Goal: Information Seeking & Learning: Learn about a topic

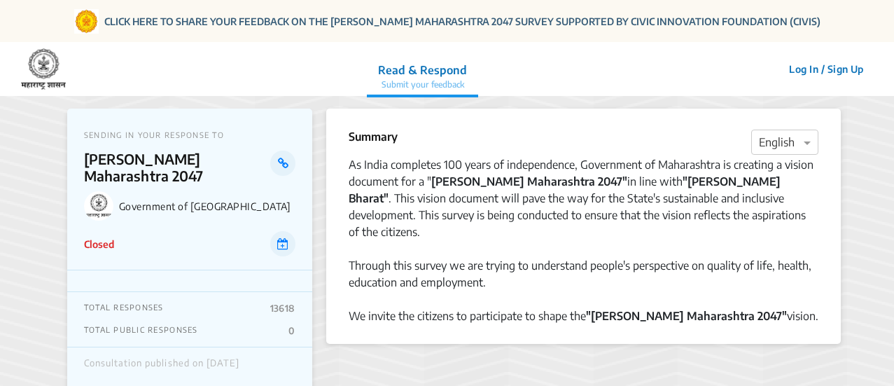
scroll to position [53, 0]
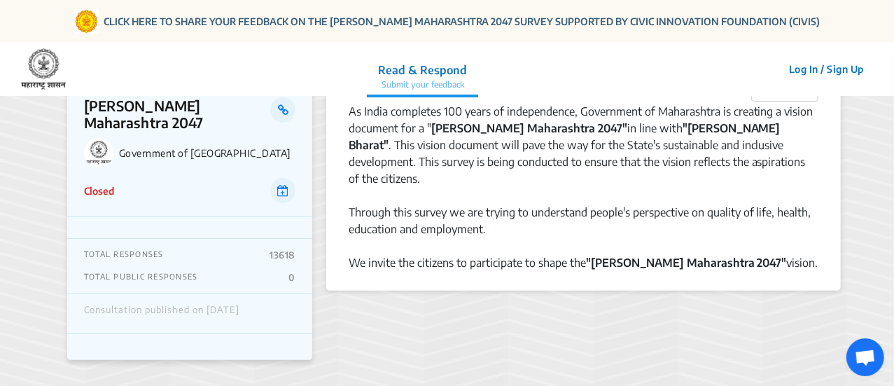
click at [131, 272] on p "TOTAL PUBLIC RESPONSES" at bounding box center [141, 277] width 114 height 11
click at [176, 272] on p "TOTAL PUBLIC RESPONSES" at bounding box center [141, 277] width 114 height 11
click at [199, 304] on div "Consultation published on [DATE]" at bounding box center [161, 313] width 155 height 18
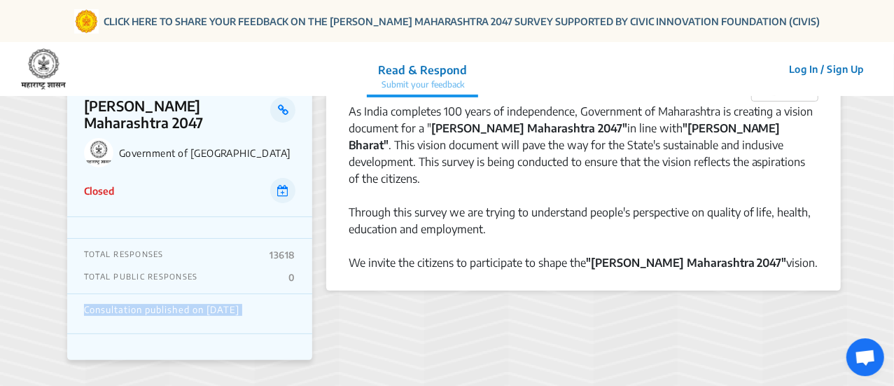
click at [199, 304] on div "Consultation published on [DATE]" at bounding box center [161, 313] width 155 height 18
click at [284, 239] on div "TOTAL RESPONSES 13618 TOTAL PUBLIC RESPONSES 0" at bounding box center [189, 266] width 245 height 55
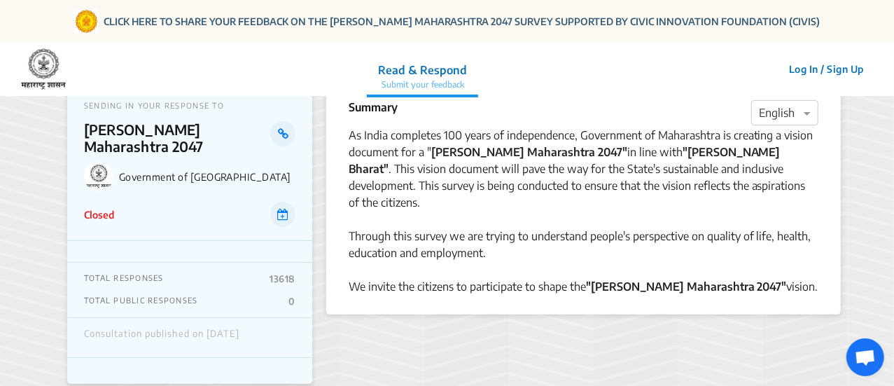
scroll to position [0, 0]
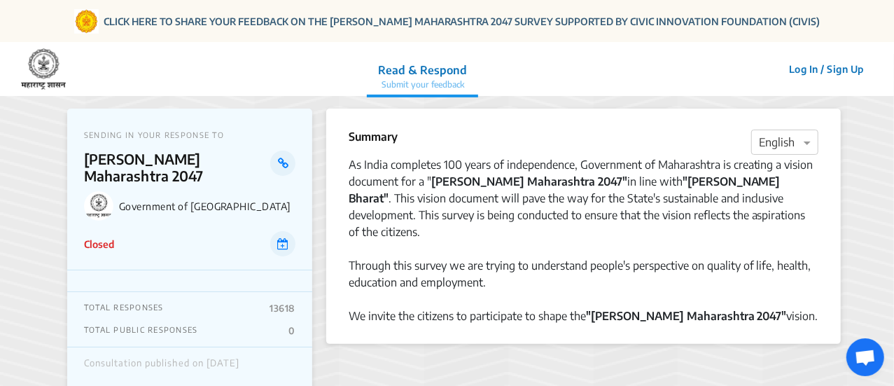
click at [551, 209] on div "As India completes 100 years of independence, Government of Maharashtra is crea…" at bounding box center [583, 198] width 470 height 84
